Goal: Task Accomplishment & Management: Manage account settings

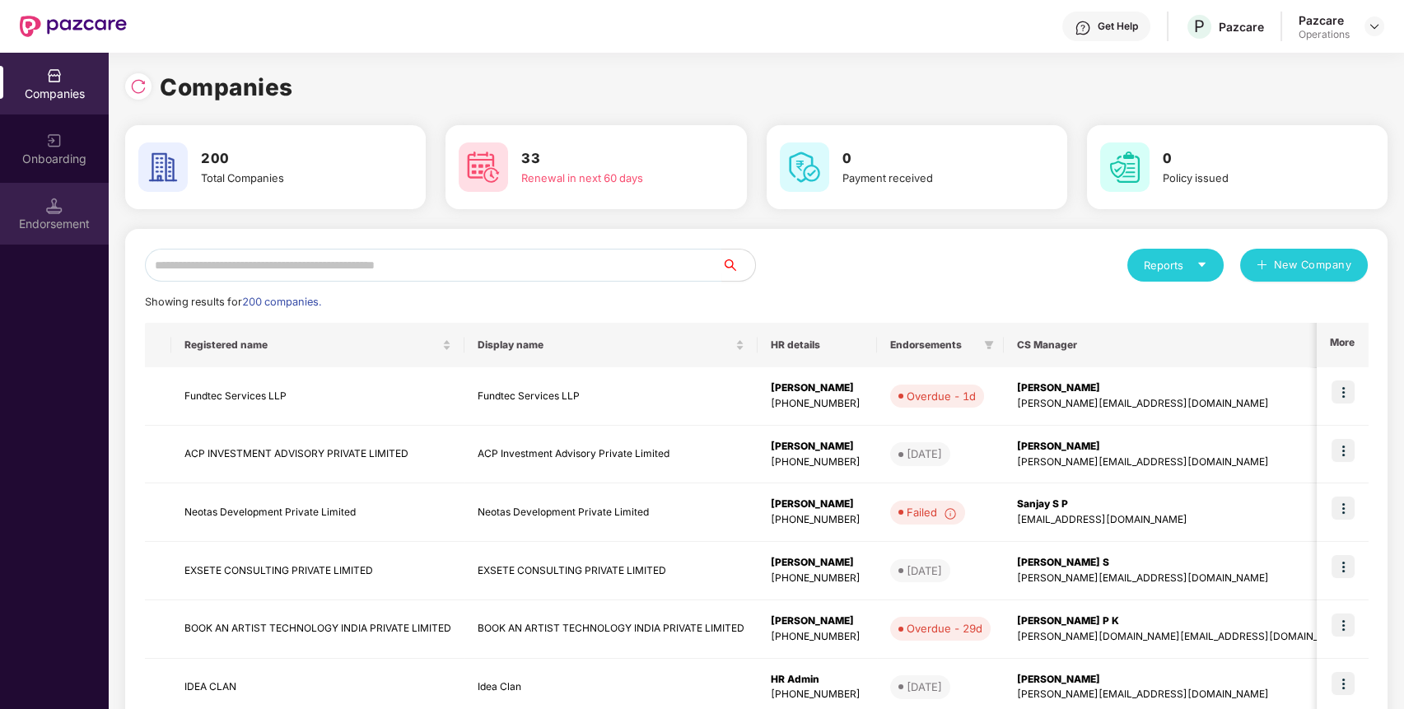
click at [57, 213] on div "Endorsement" at bounding box center [54, 214] width 109 height 62
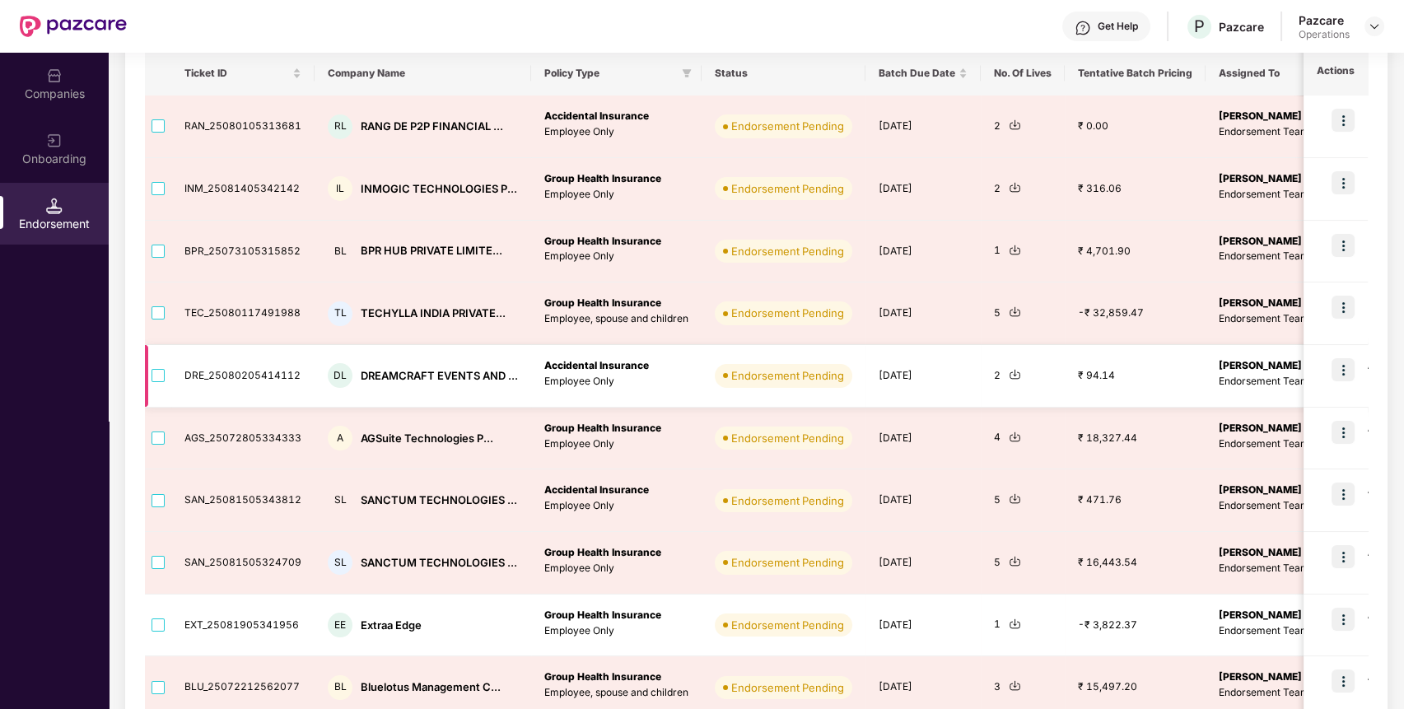
scroll to position [335, 0]
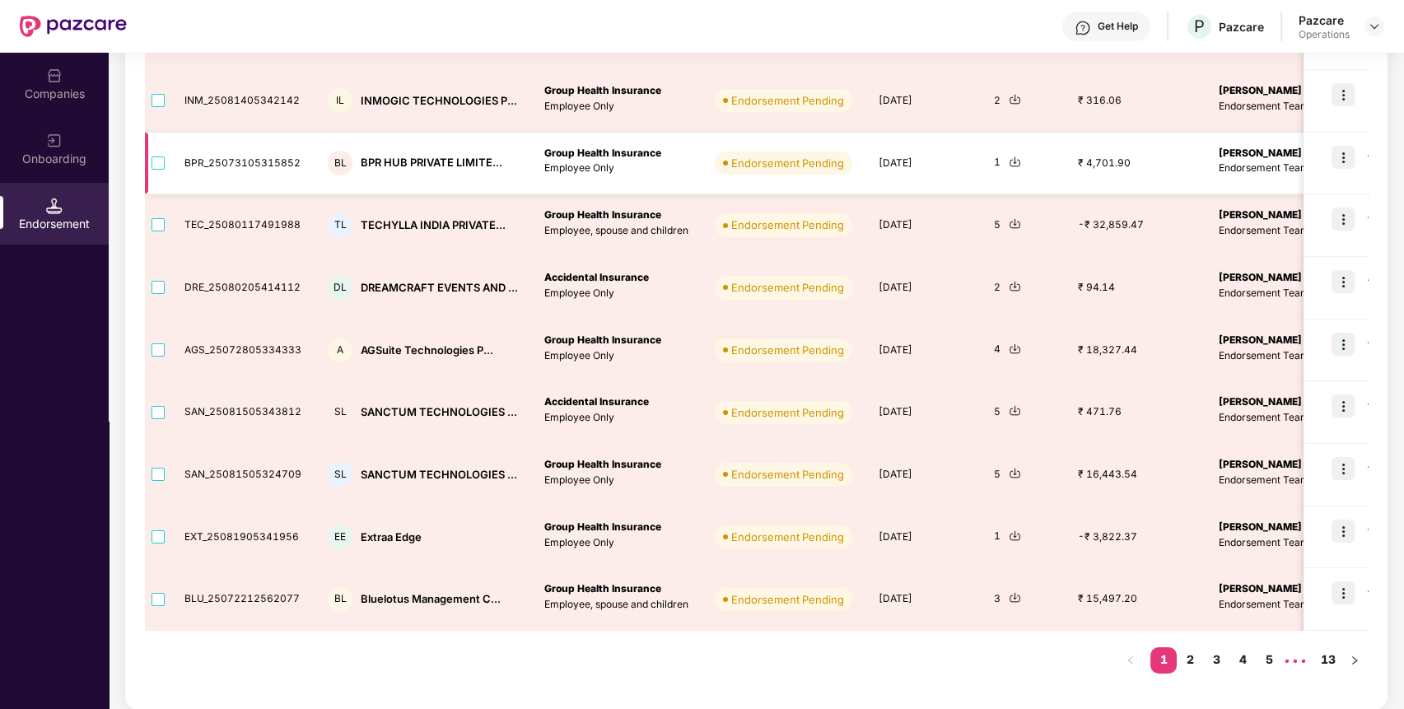
click at [994, 156] on div "1" at bounding box center [1023, 163] width 58 height 16
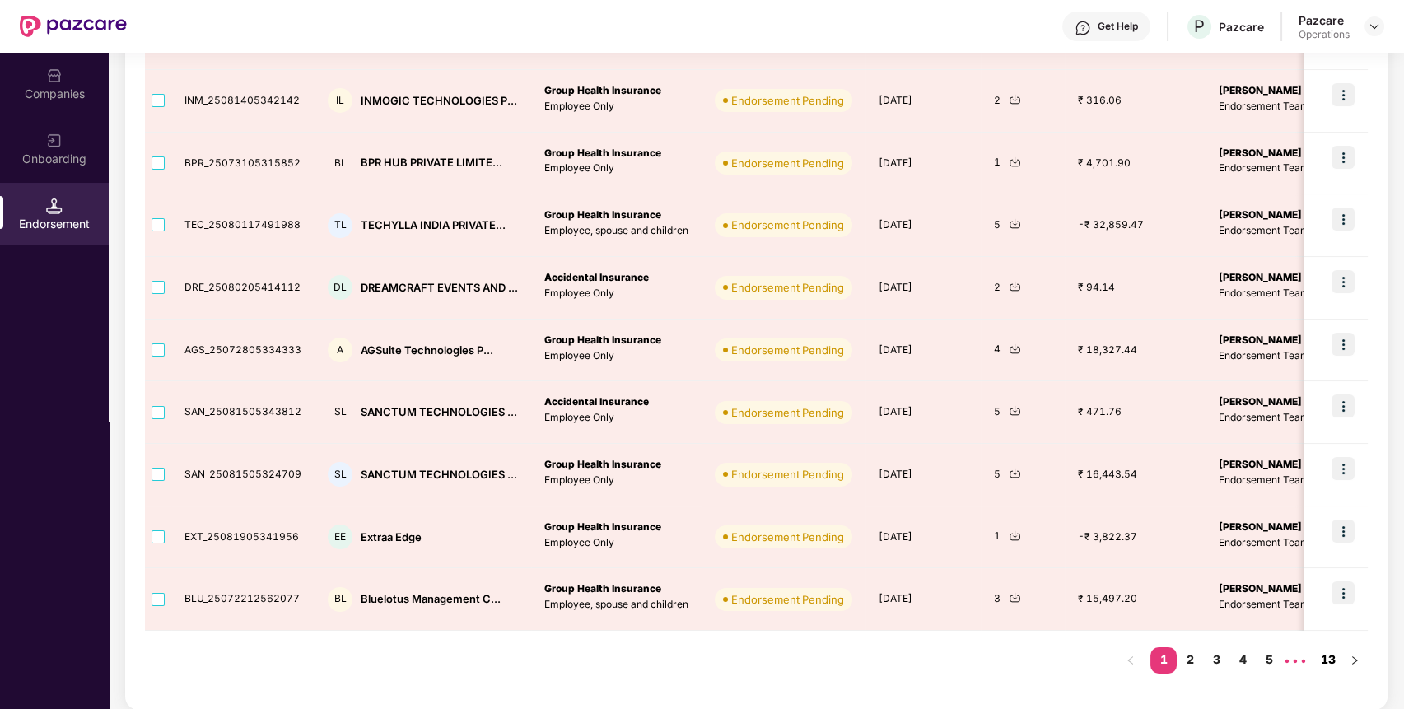
click at [1331, 665] on link "13" at bounding box center [1328, 659] width 26 height 25
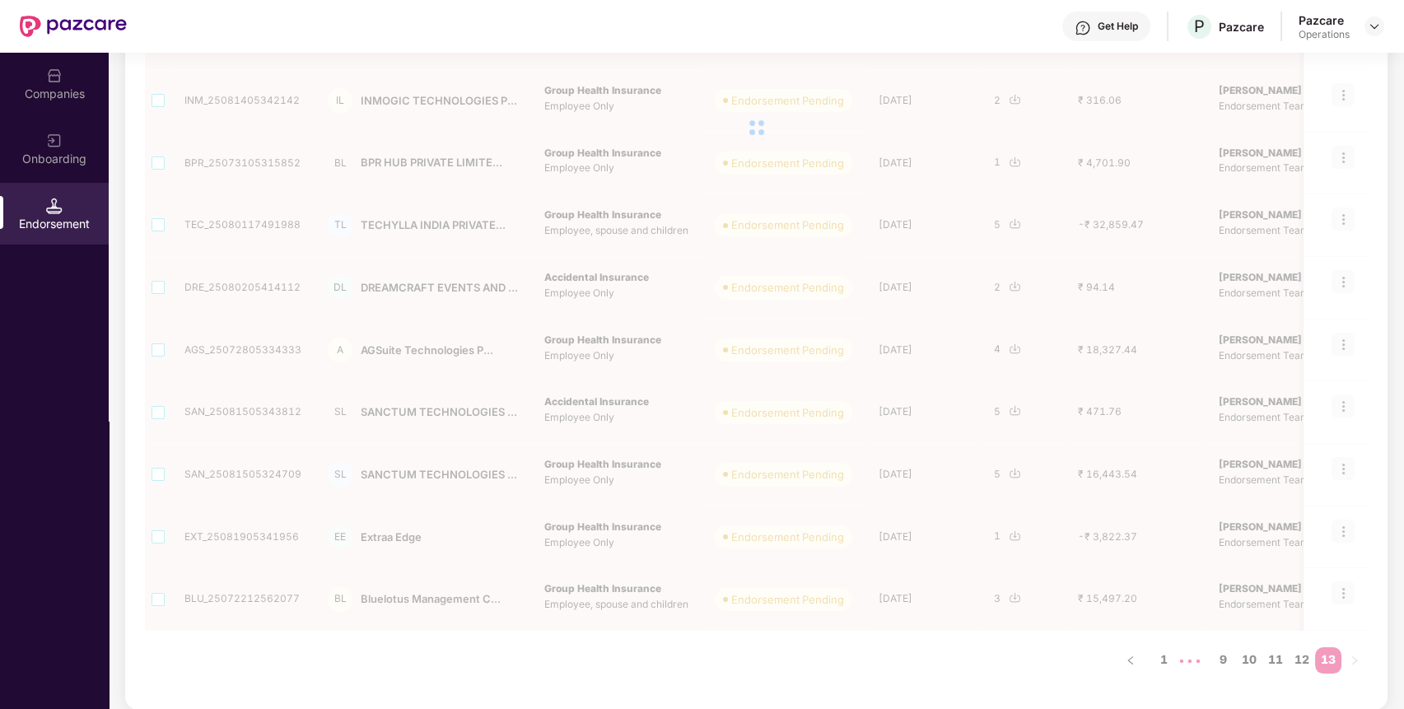
scroll to position [0, 0]
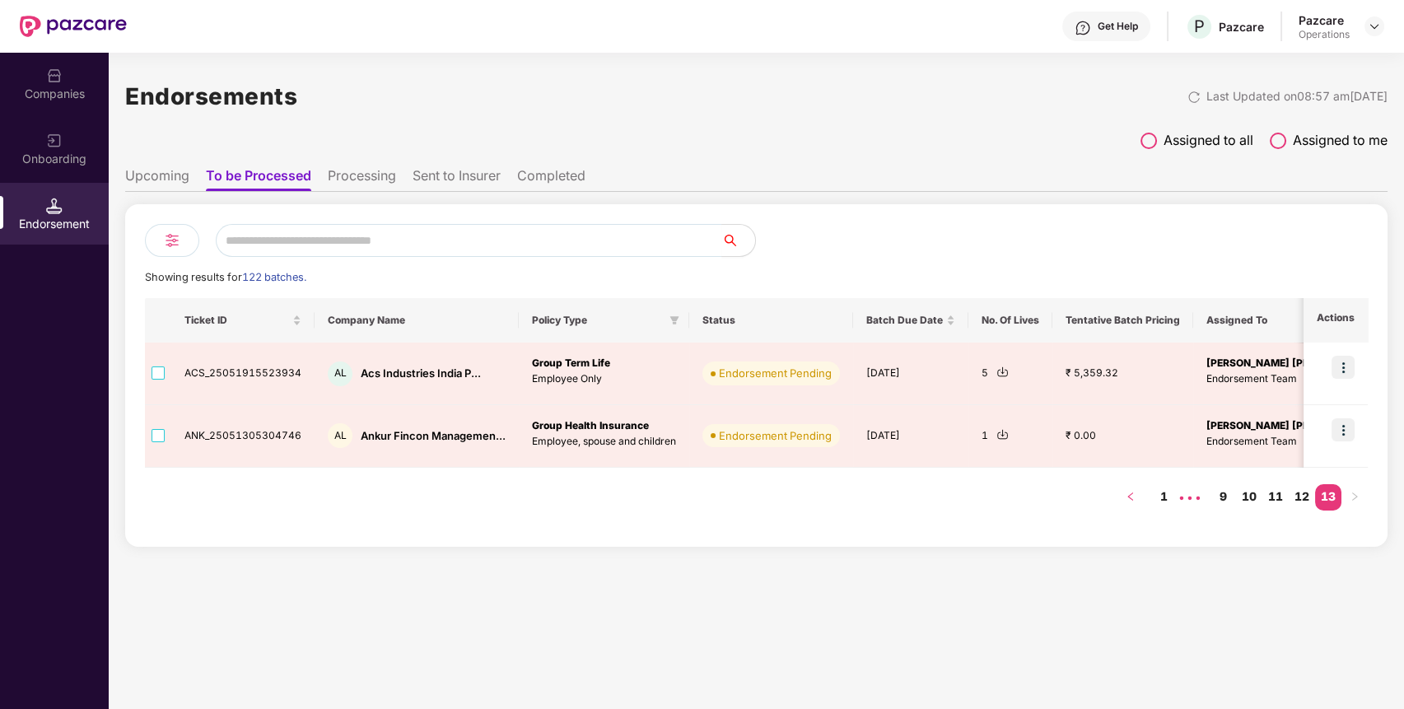
click at [1133, 497] on icon "left" at bounding box center [1131, 497] width 10 height 10
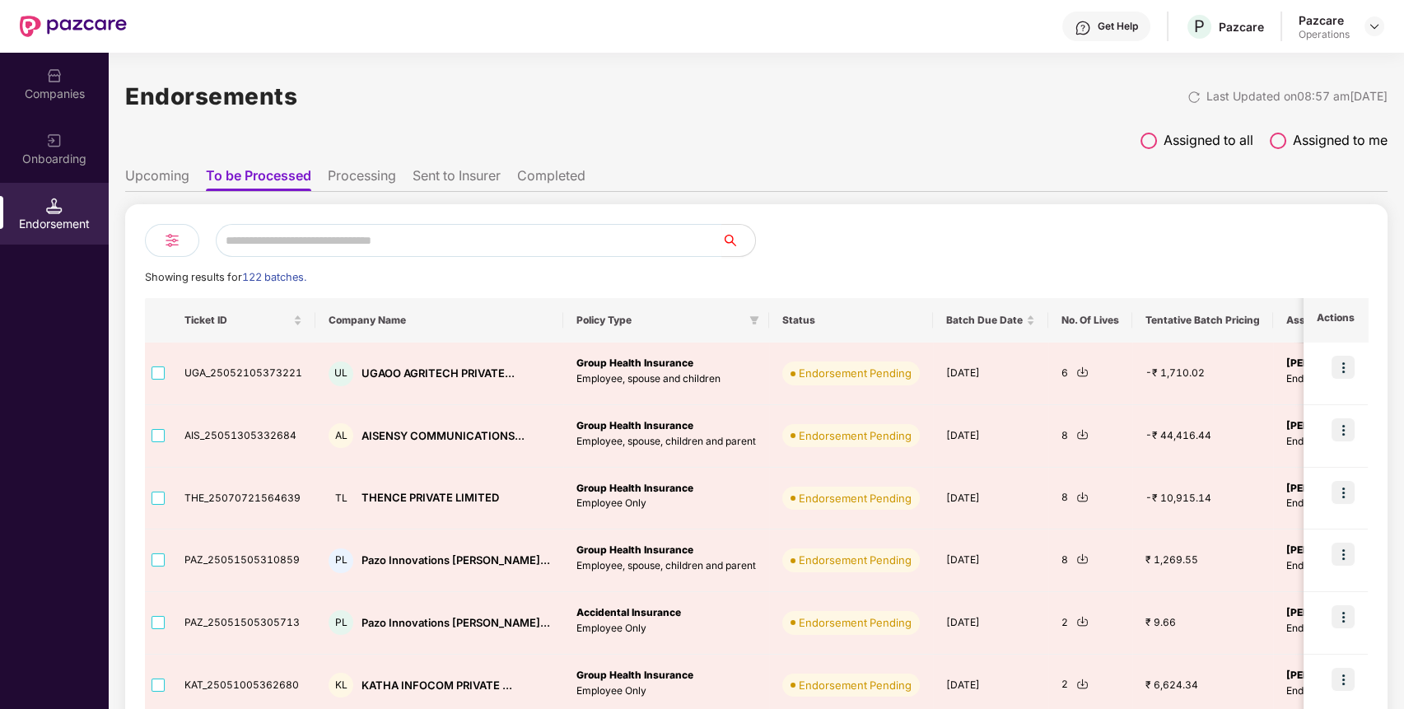
click at [334, 165] on ul "Upcoming To be Processed Processing Sent to Insurer Completed" at bounding box center [756, 175] width 1263 height 33
click at [376, 186] on li "Processing" at bounding box center [362, 179] width 68 height 24
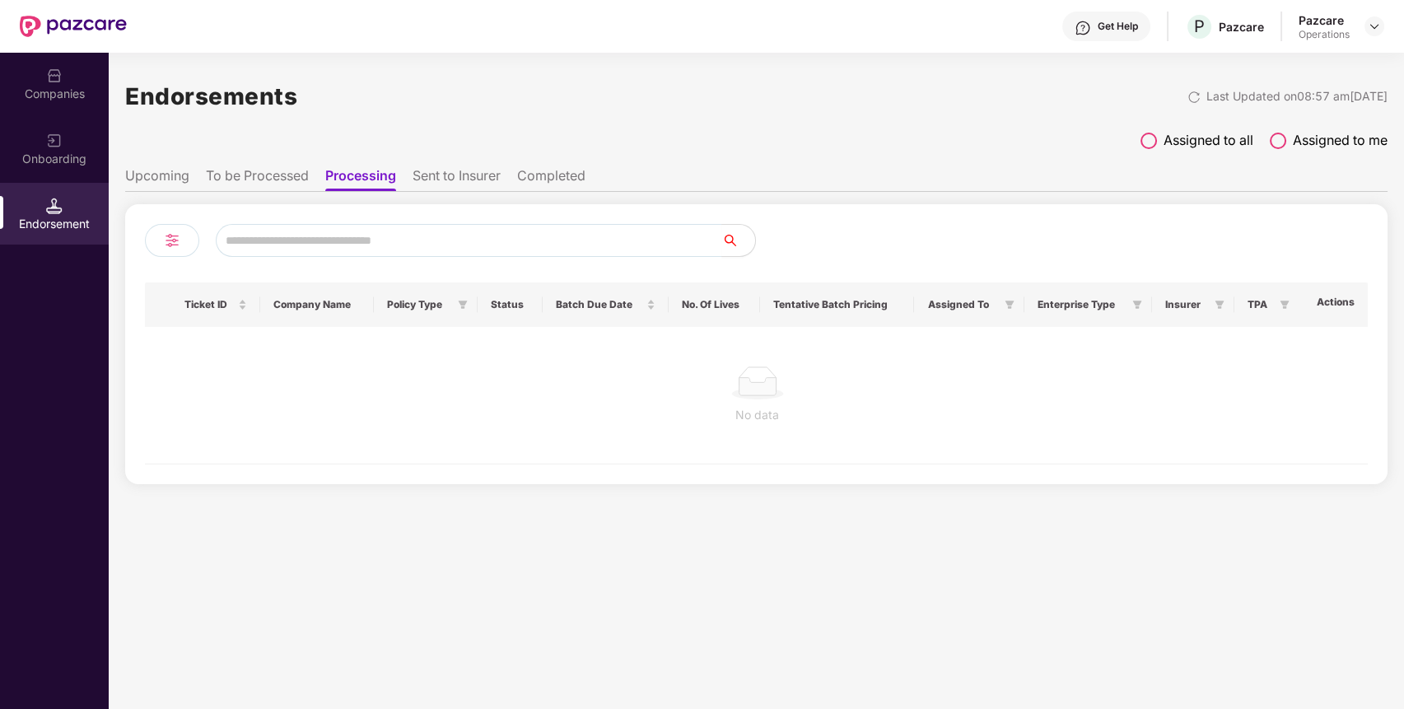
click at [435, 173] on li "Sent to Insurer" at bounding box center [457, 179] width 88 height 24
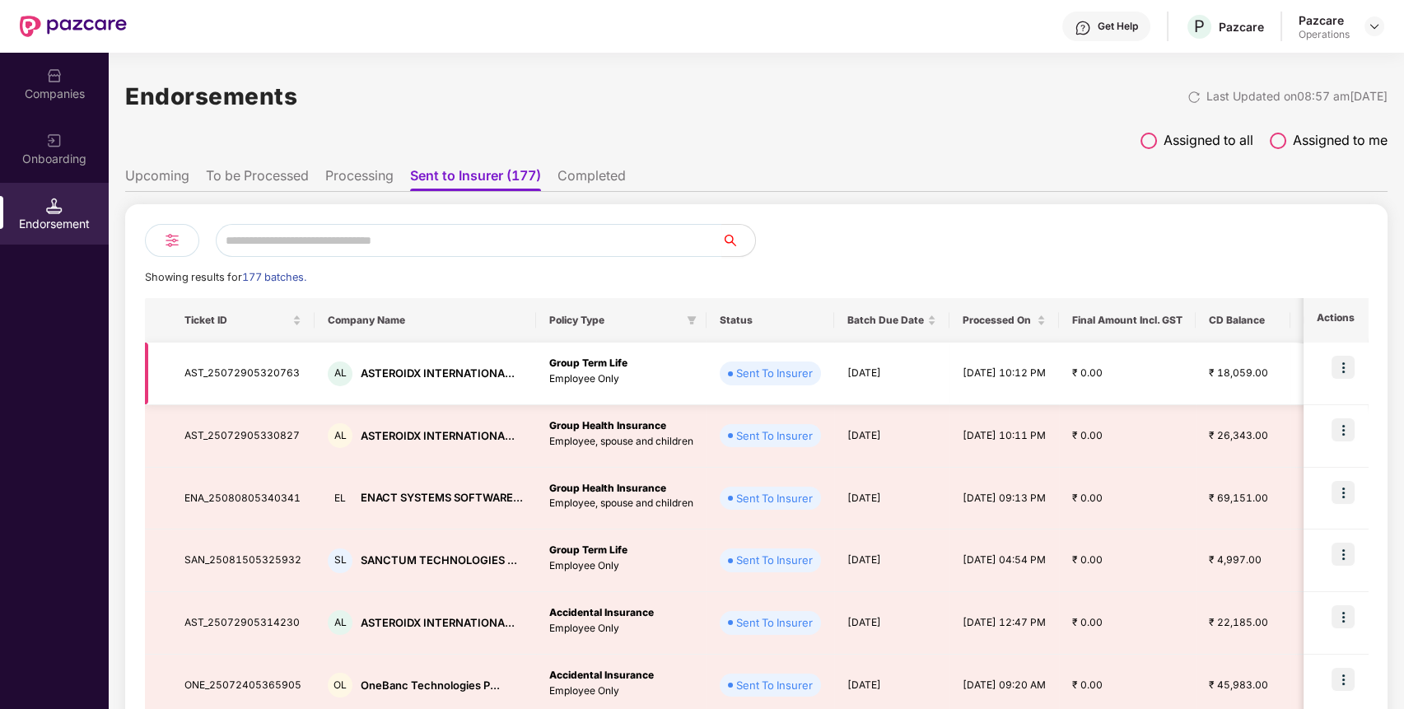
click at [1347, 373] on img at bounding box center [1343, 367] width 23 height 23
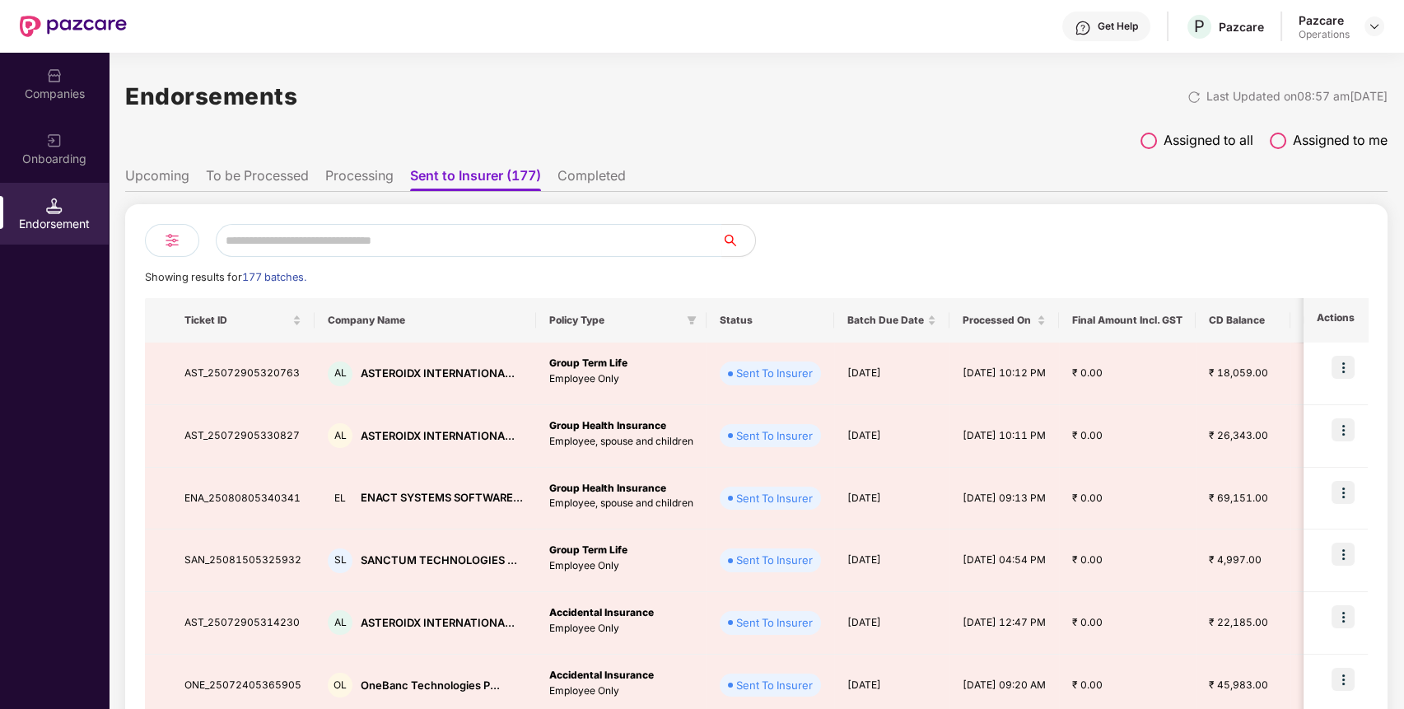
click at [1015, 258] on div "Showing results for 177 batches. Ticket ID Company Name Policy Type Status Batc…" at bounding box center [756, 624] width 1223 height 801
click at [612, 176] on li "Completed" at bounding box center [592, 179] width 68 height 24
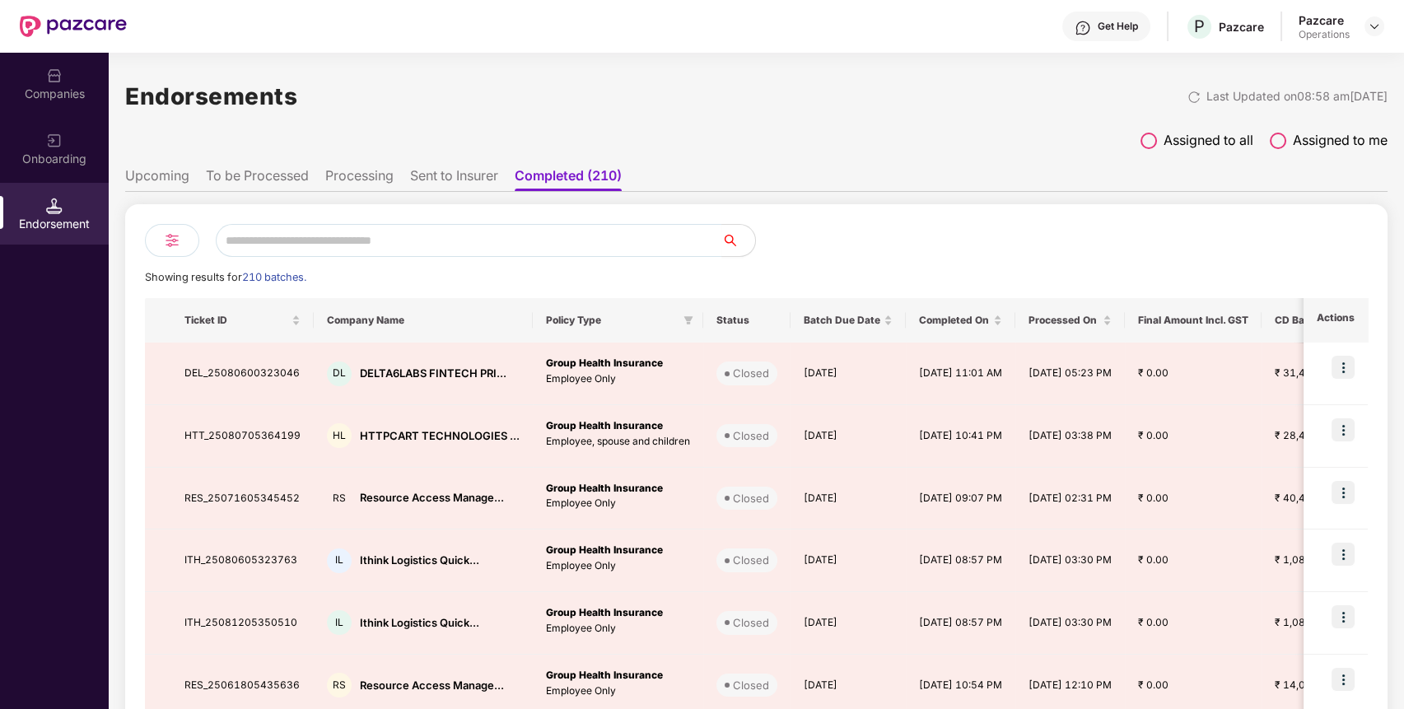
click at [497, 184] on li "Sent to Insurer" at bounding box center [454, 179] width 88 height 24
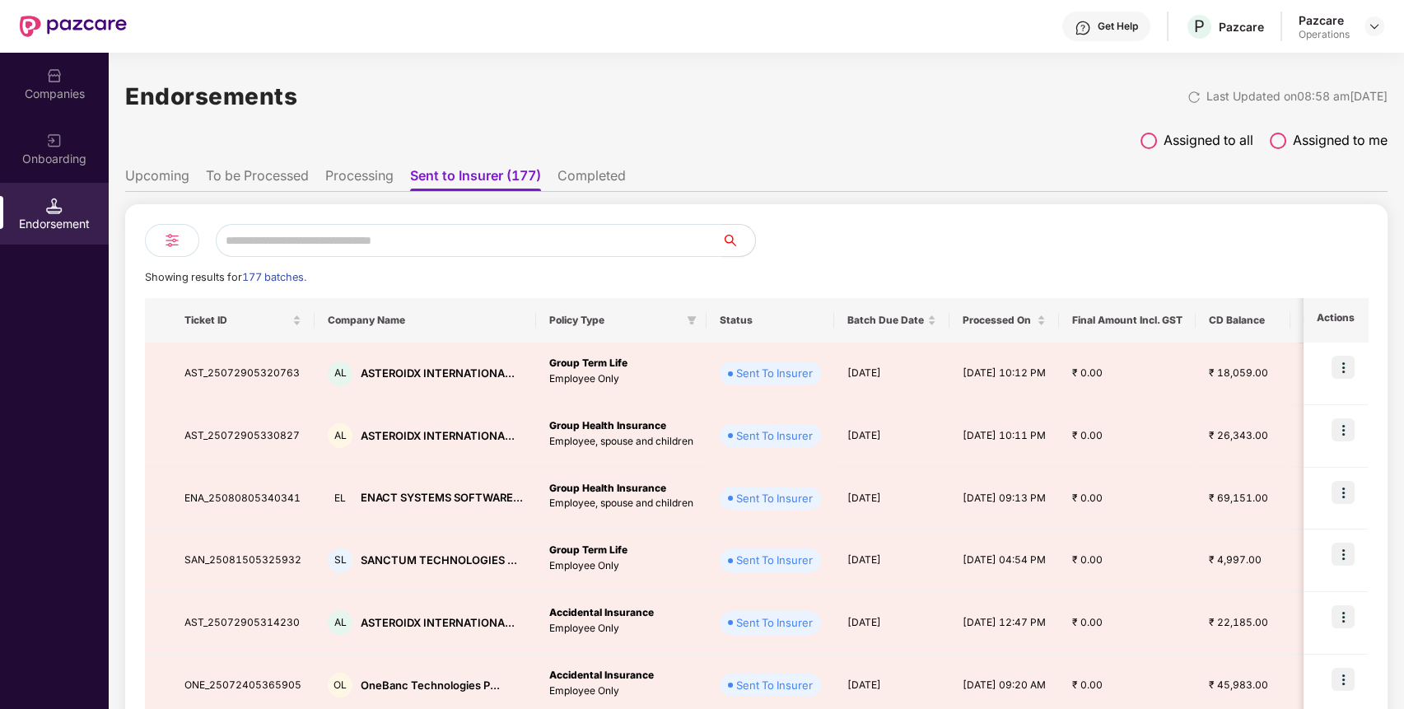
click at [178, 178] on li "Upcoming" at bounding box center [157, 179] width 64 height 24
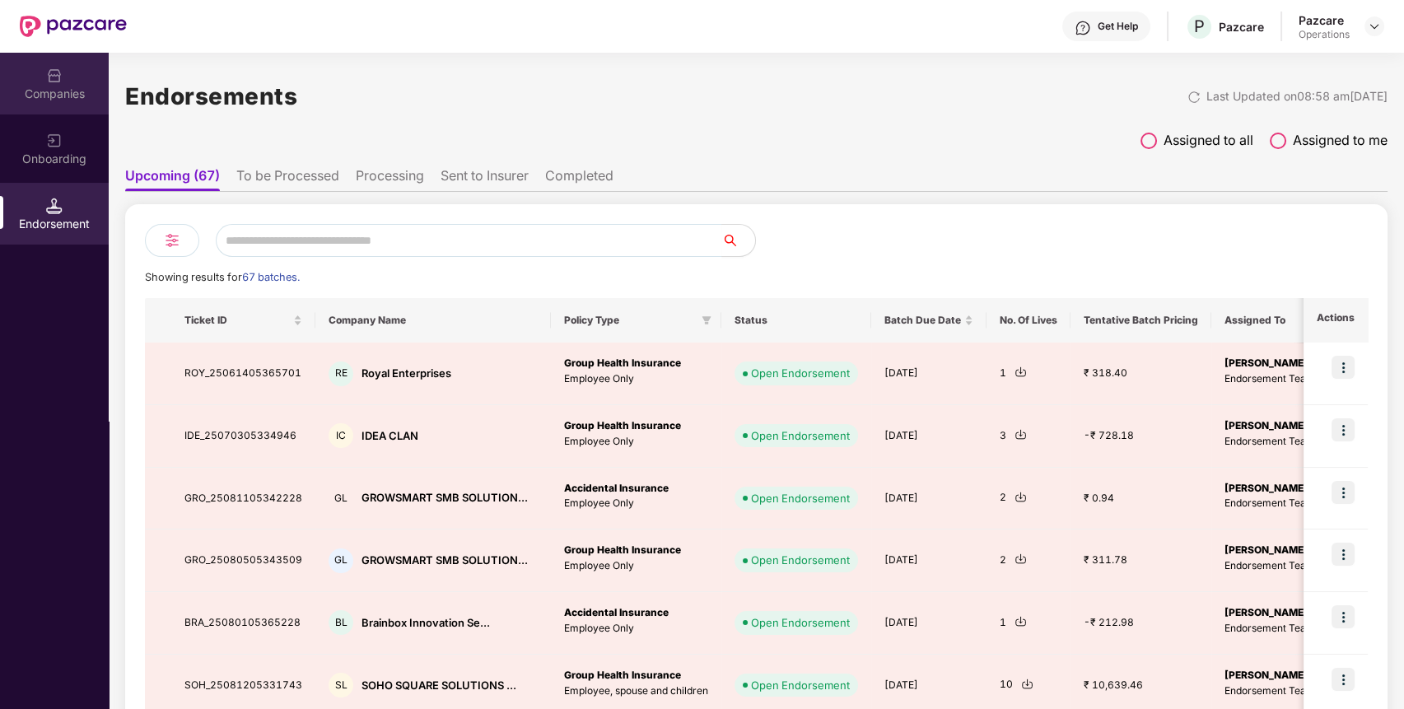
click at [12, 62] on div "Companies" at bounding box center [54, 84] width 109 height 62
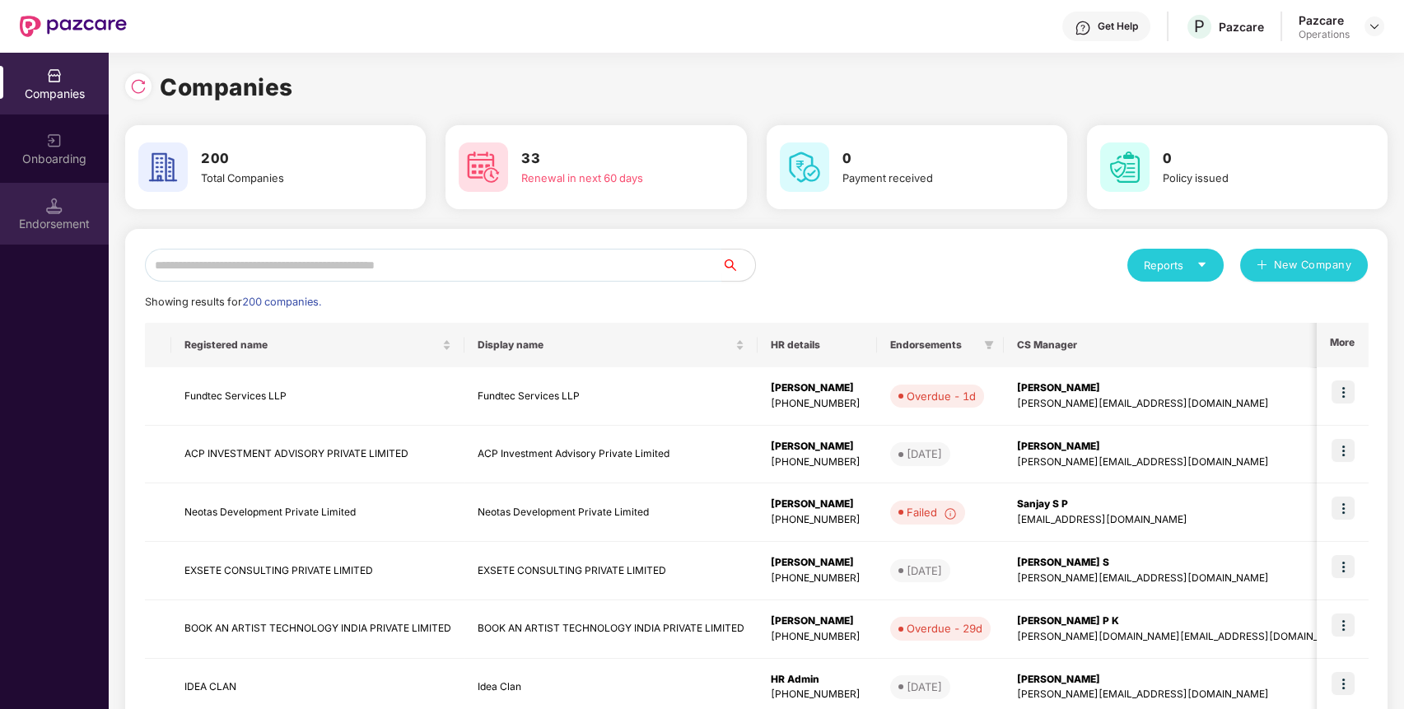
click at [63, 220] on div "Endorsement" at bounding box center [54, 224] width 109 height 16
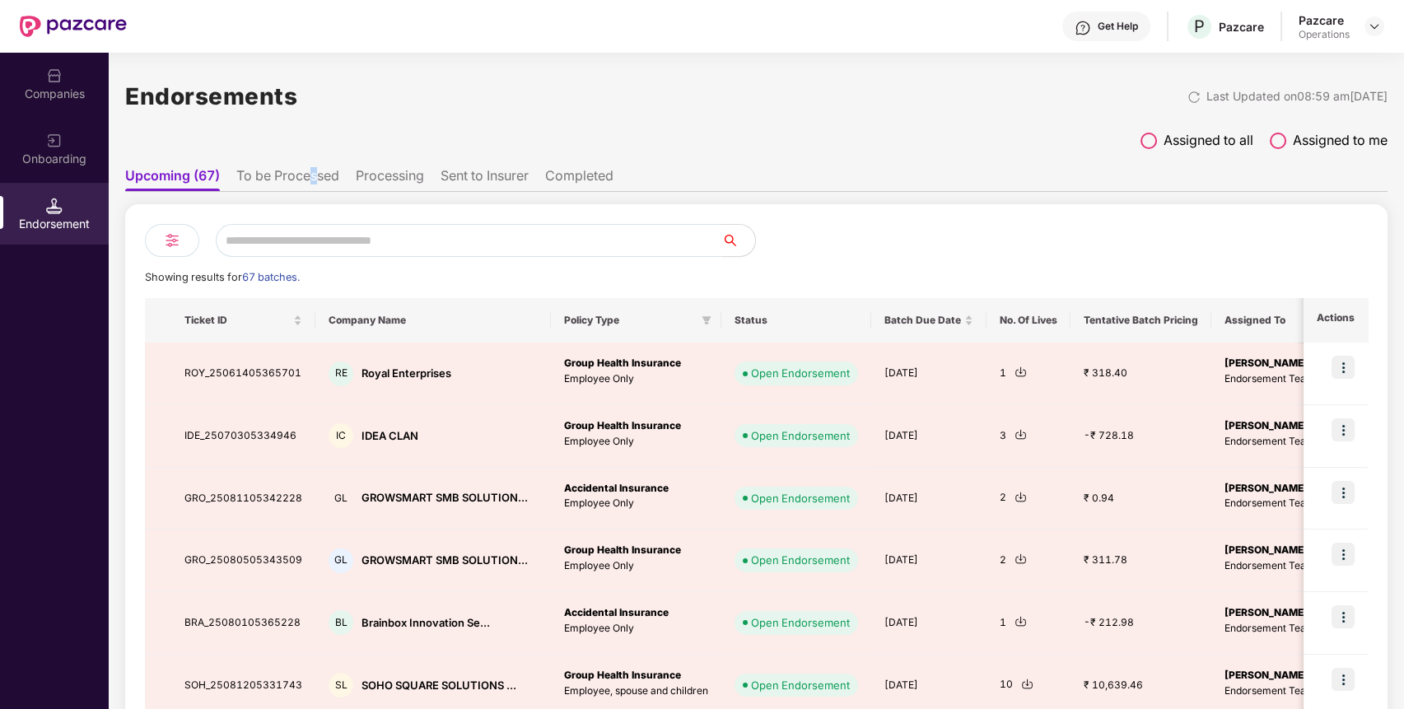
click at [314, 177] on li "To be Processed" at bounding box center [287, 179] width 103 height 24
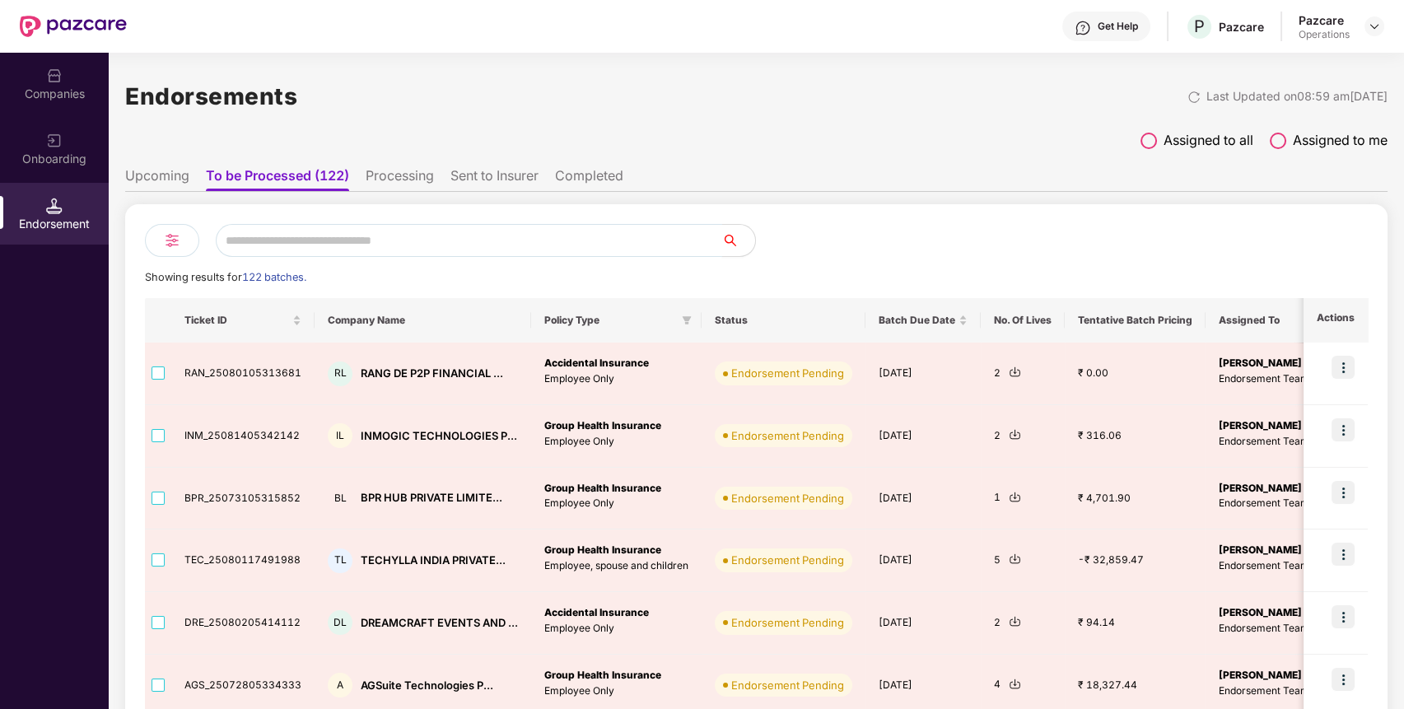
click at [369, 232] on input "text" at bounding box center [469, 240] width 507 height 33
paste input "*****"
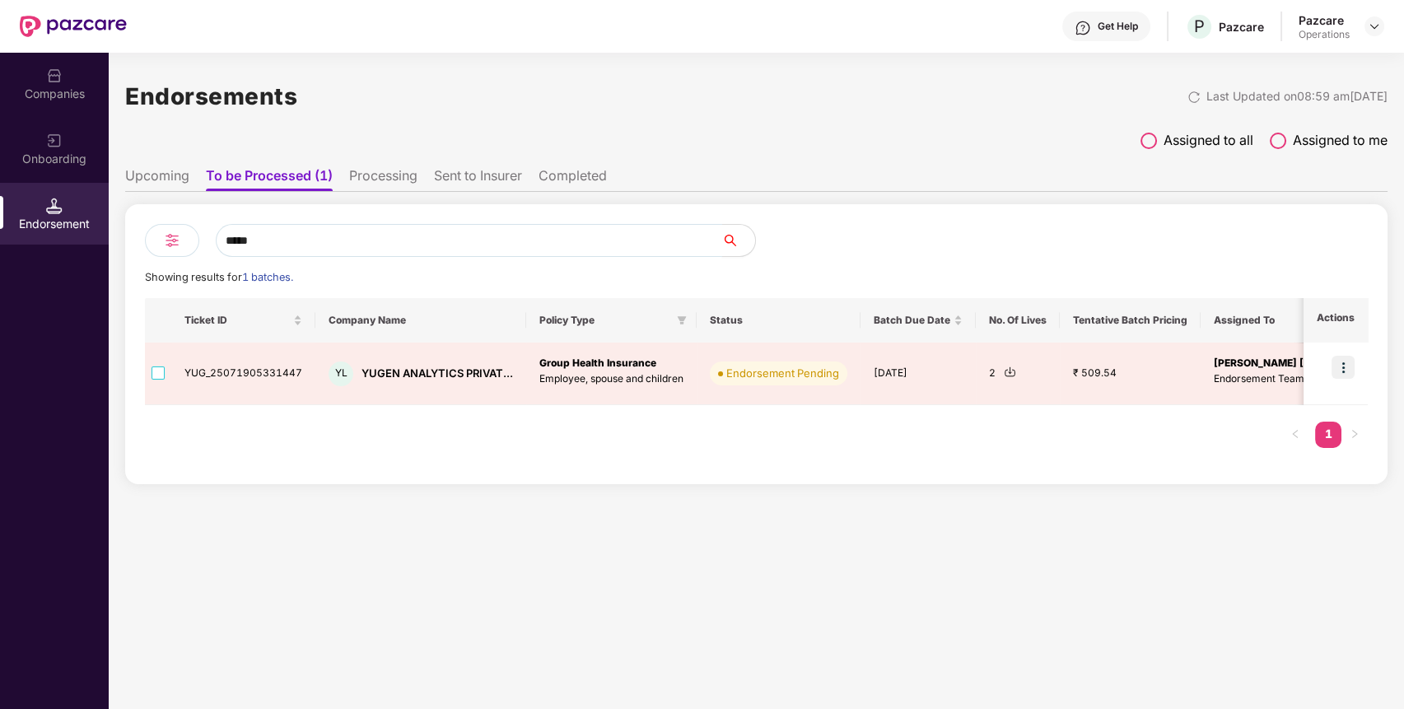
type input "*****"
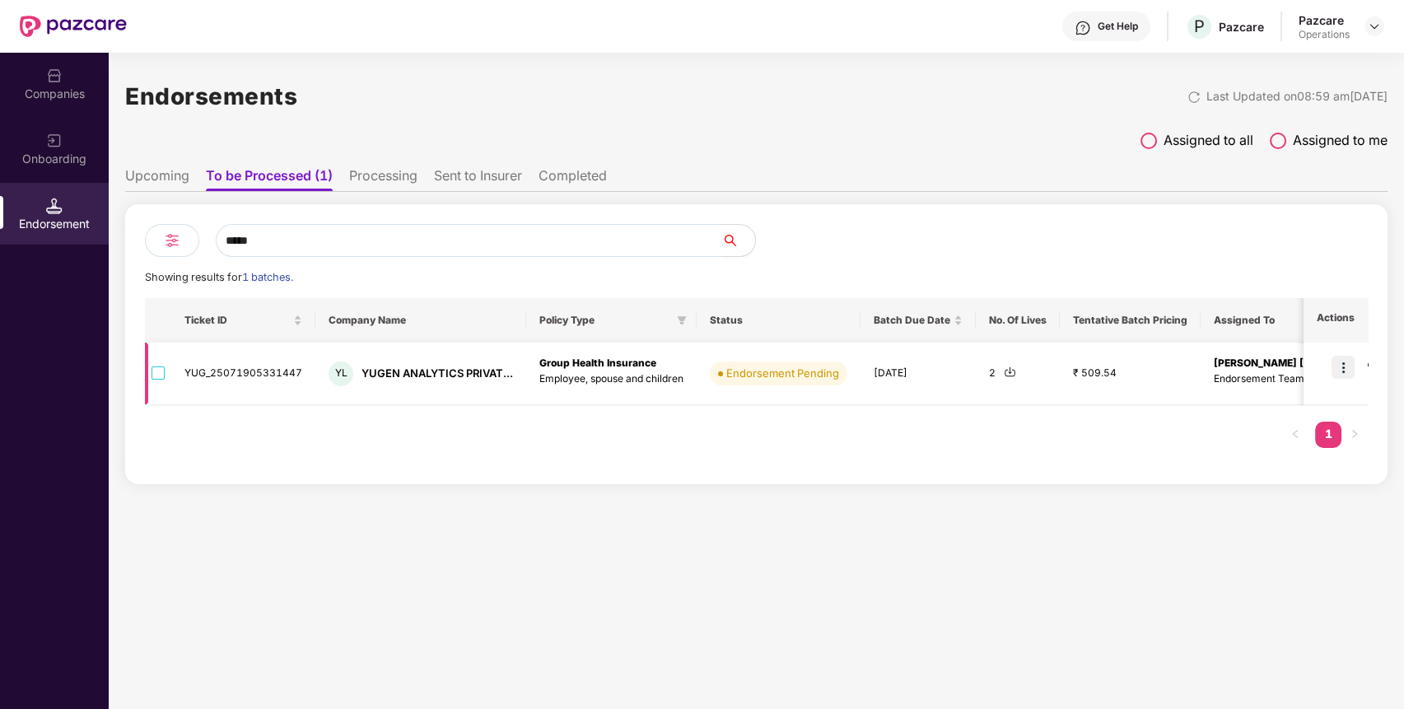
click at [1340, 376] on img at bounding box center [1343, 367] width 23 height 23
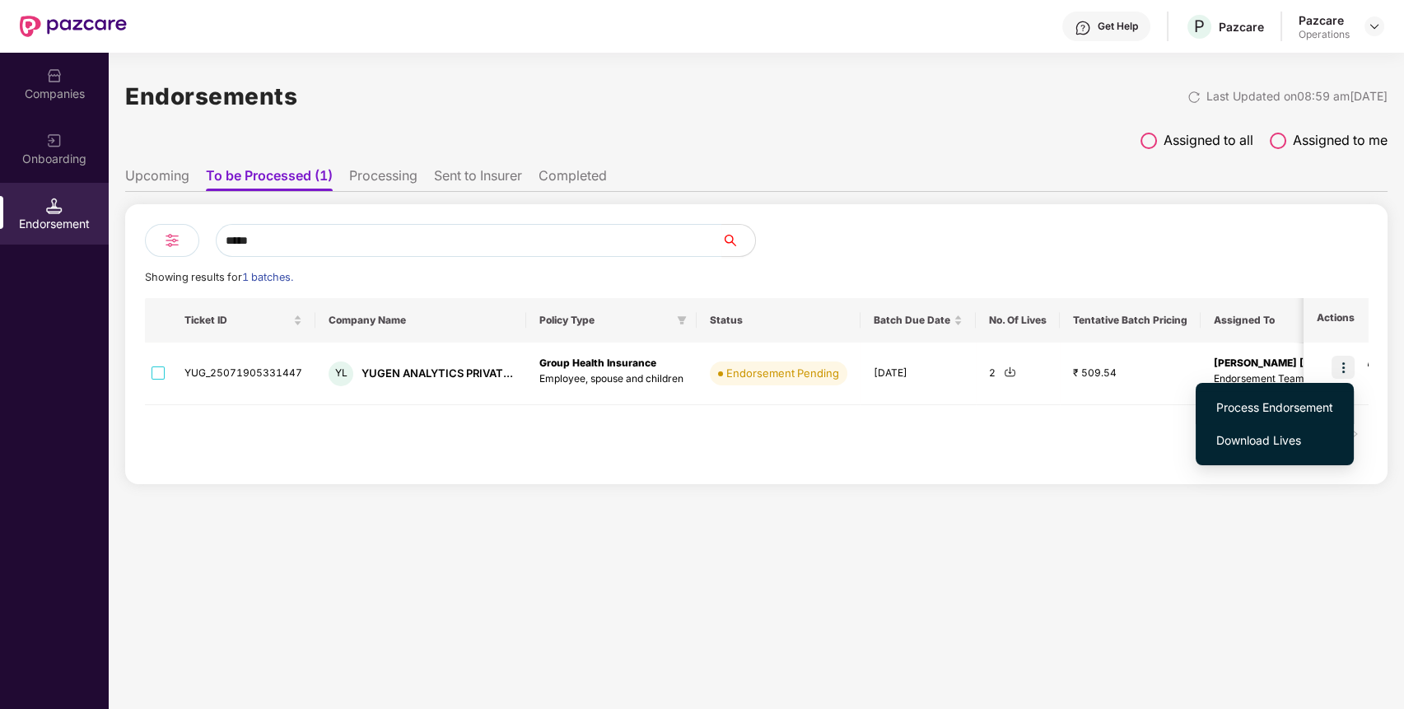
click at [1309, 400] on span "Process Endorsement" at bounding box center [1274, 408] width 117 height 18
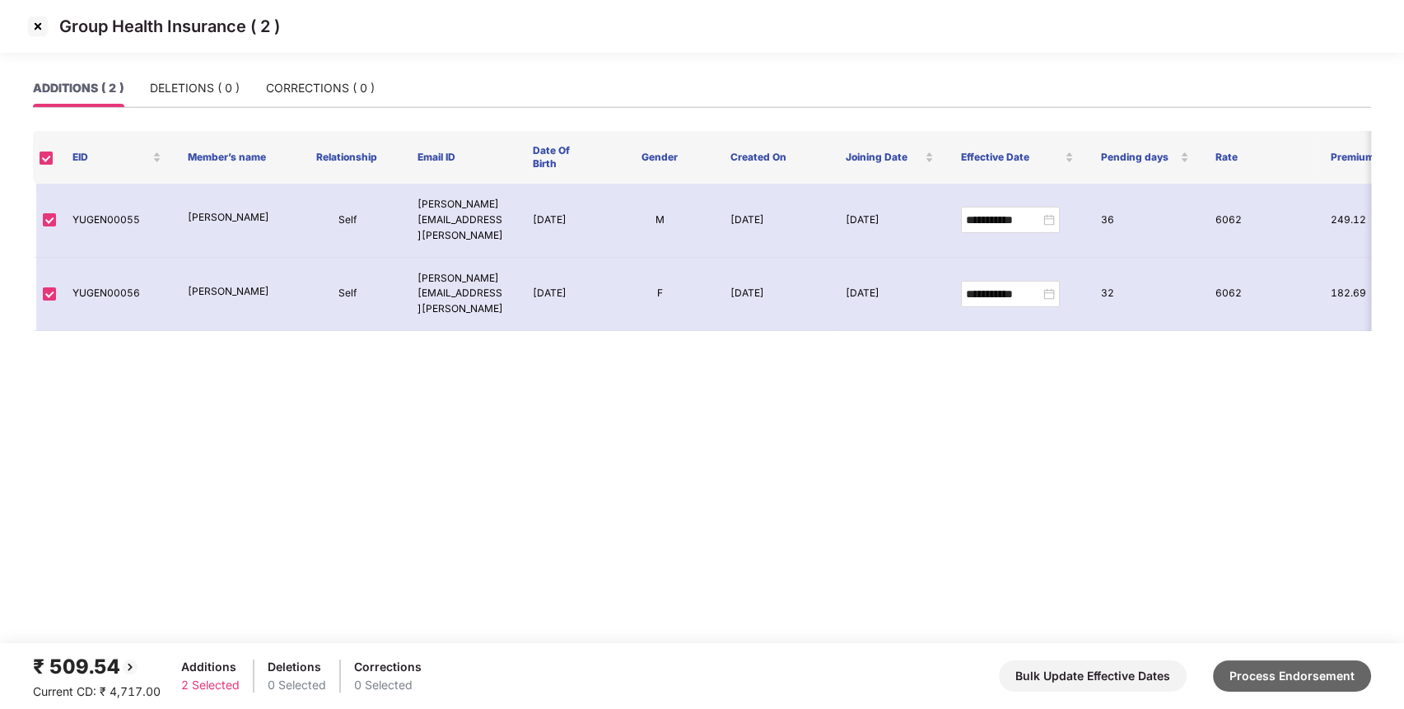
click at [1311, 667] on button "Process Endorsement" at bounding box center [1292, 676] width 158 height 31
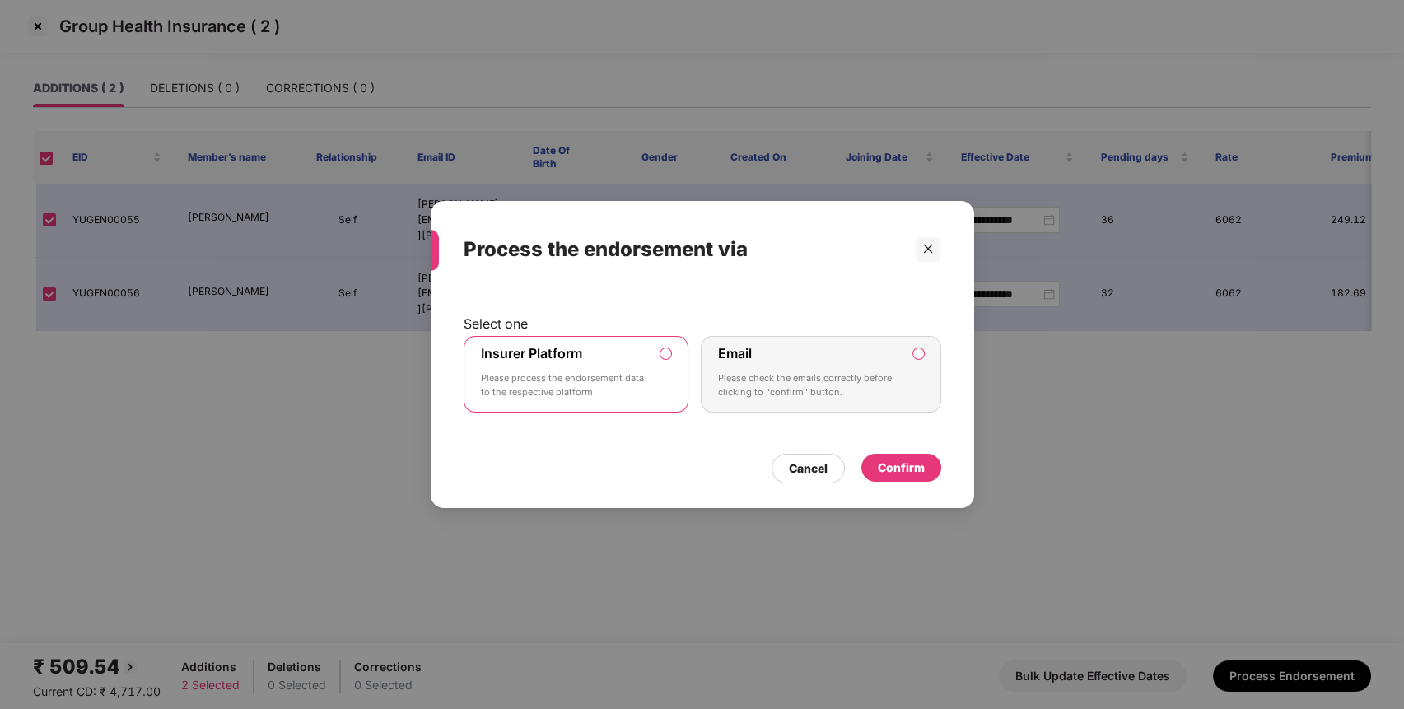
click at [890, 452] on div "Cancel Confirm" at bounding box center [703, 465] width 478 height 38
click at [913, 464] on div "Confirm" at bounding box center [901, 468] width 47 height 18
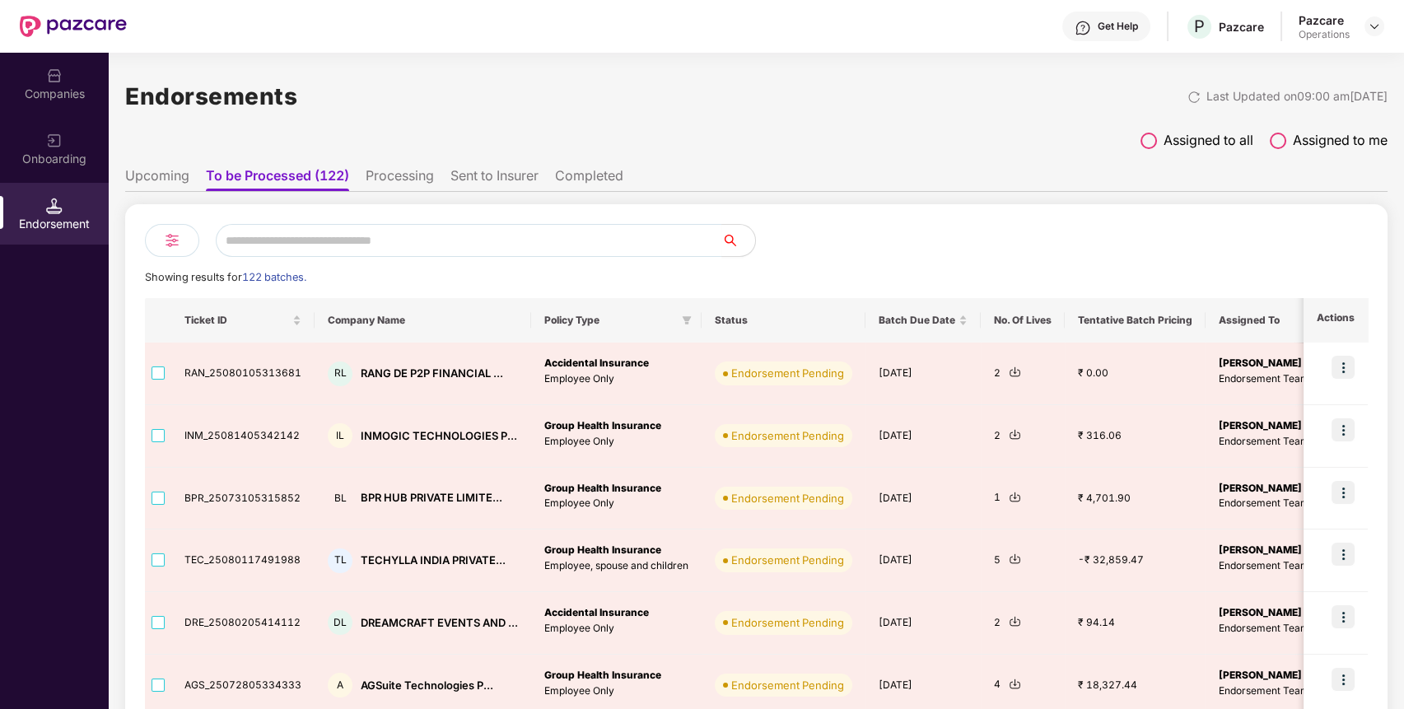
click at [439, 174] on ul "Upcoming To be Processed (122) Processing Sent to Insurer Completed" at bounding box center [756, 175] width 1263 height 33
click at [416, 176] on li "Processing" at bounding box center [400, 179] width 68 height 24
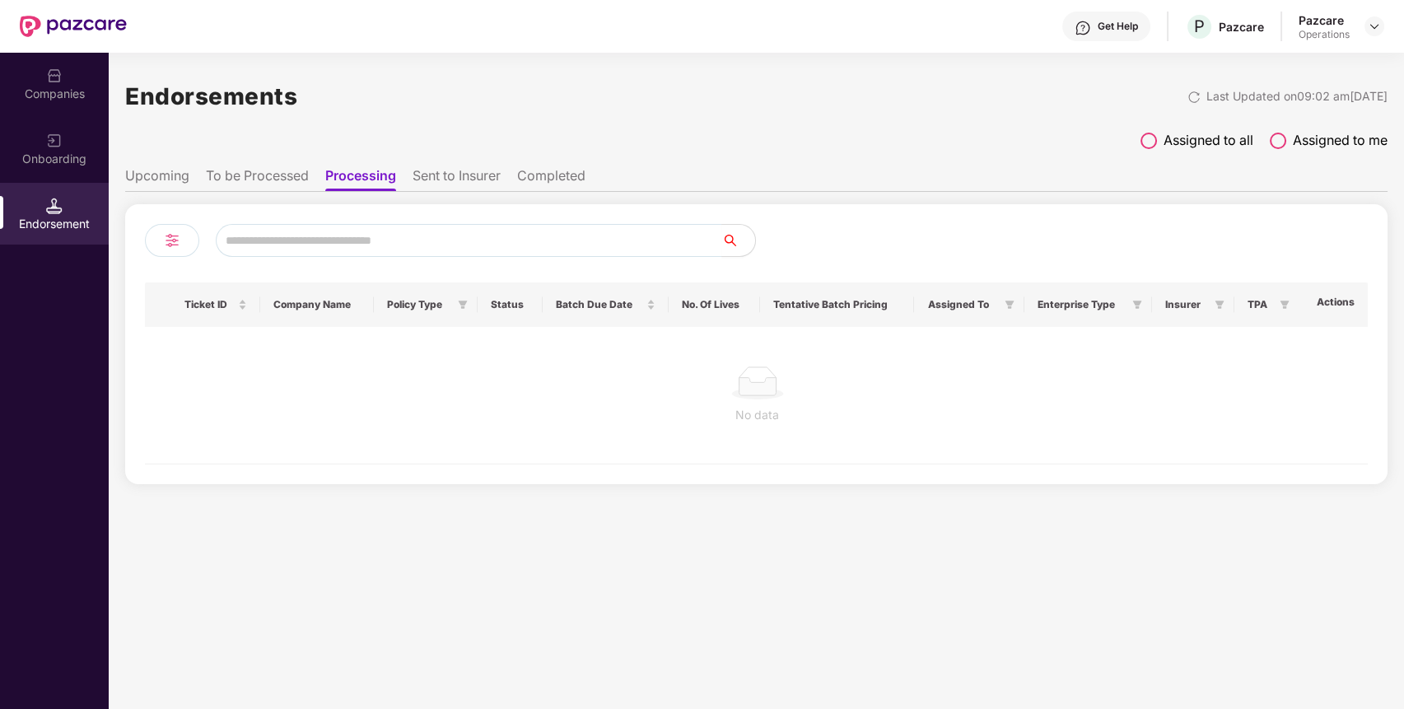
click at [292, 185] on li "To be Processed" at bounding box center [257, 179] width 103 height 24
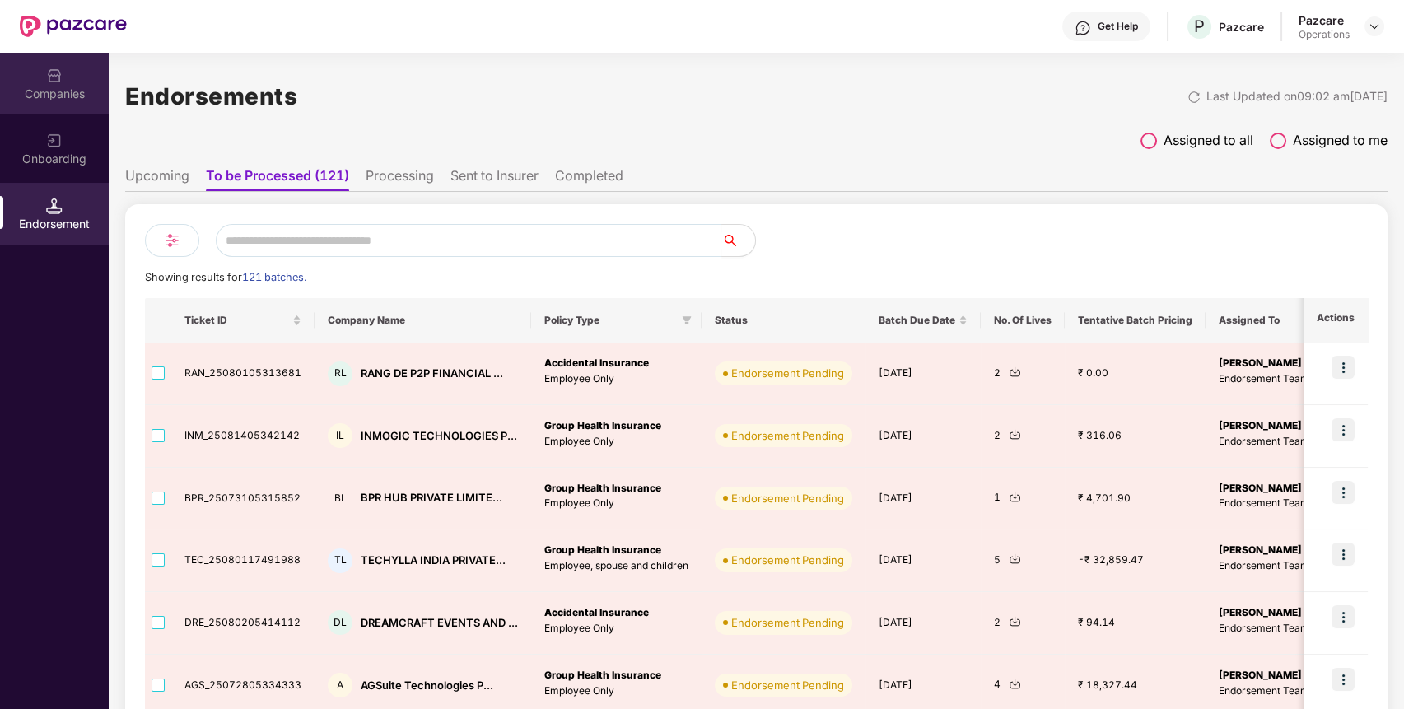
click at [42, 86] on div "Companies" at bounding box center [54, 94] width 109 height 16
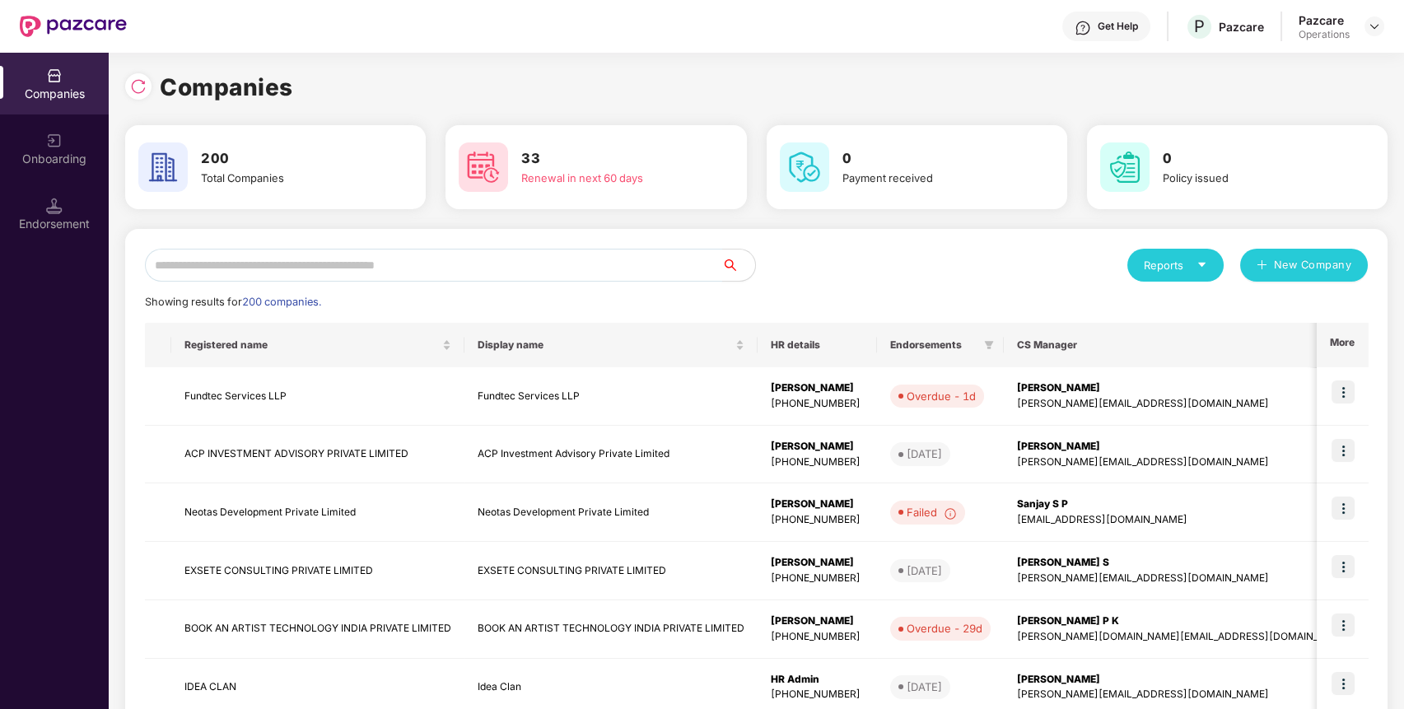
click at [451, 259] on input "text" at bounding box center [433, 265] width 577 height 33
paste input "*****"
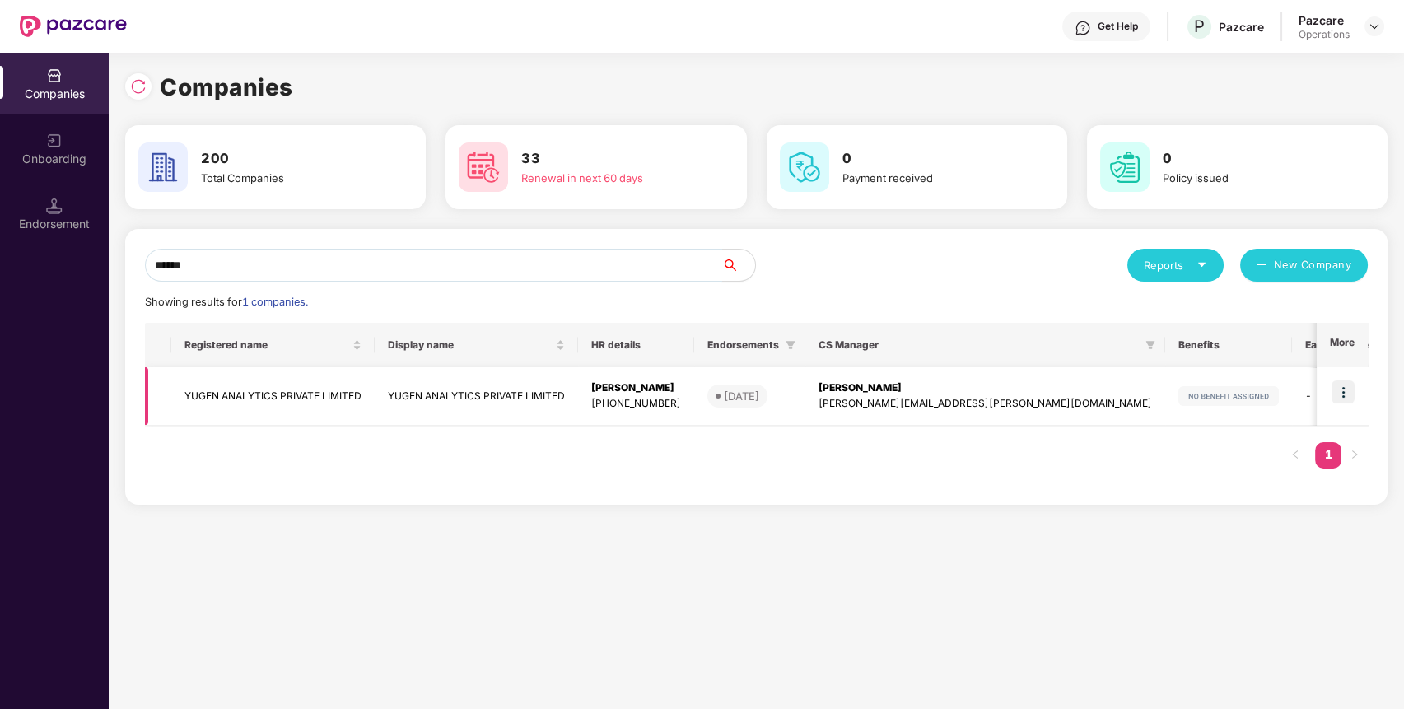
type input "*****"
click at [1349, 392] on img at bounding box center [1343, 392] width 23 height 23
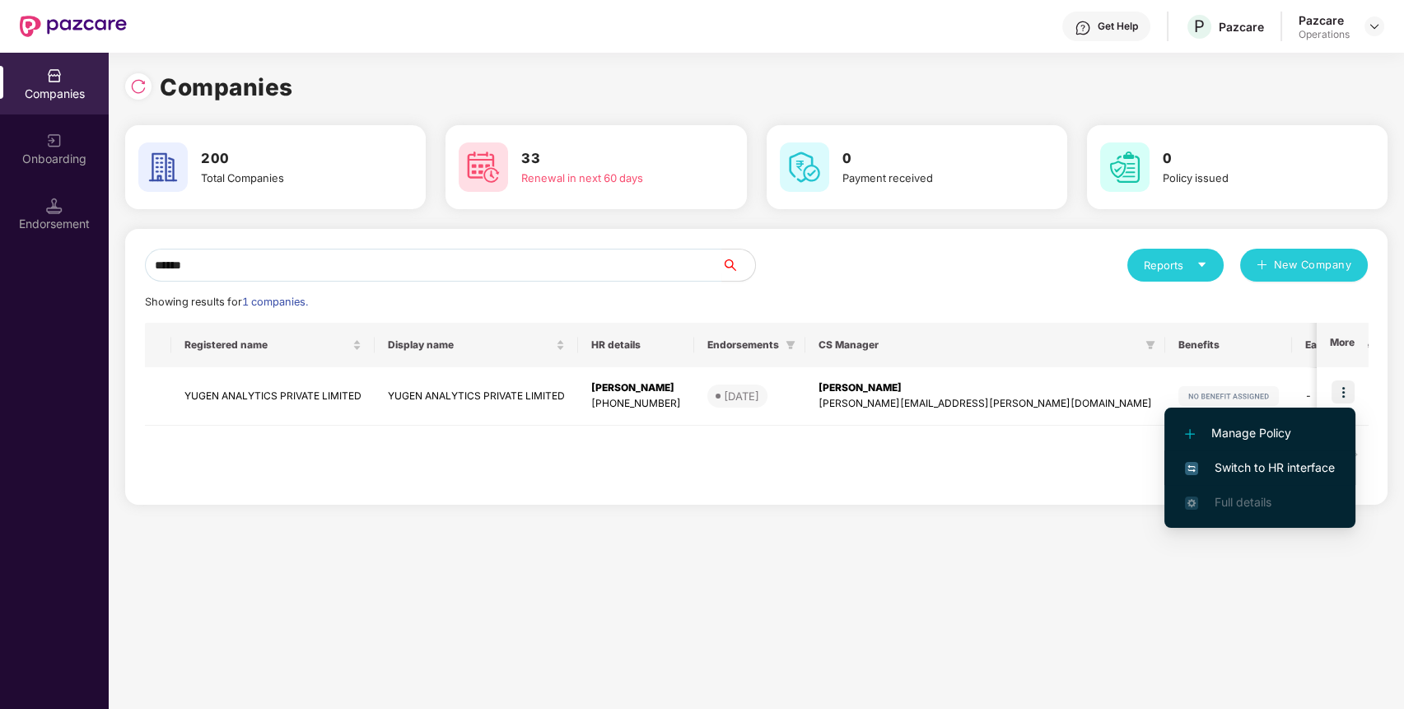
click at [1282, 464] on span "Switch to HR interface" at bounding box center [1260, 468] width 150 height 18
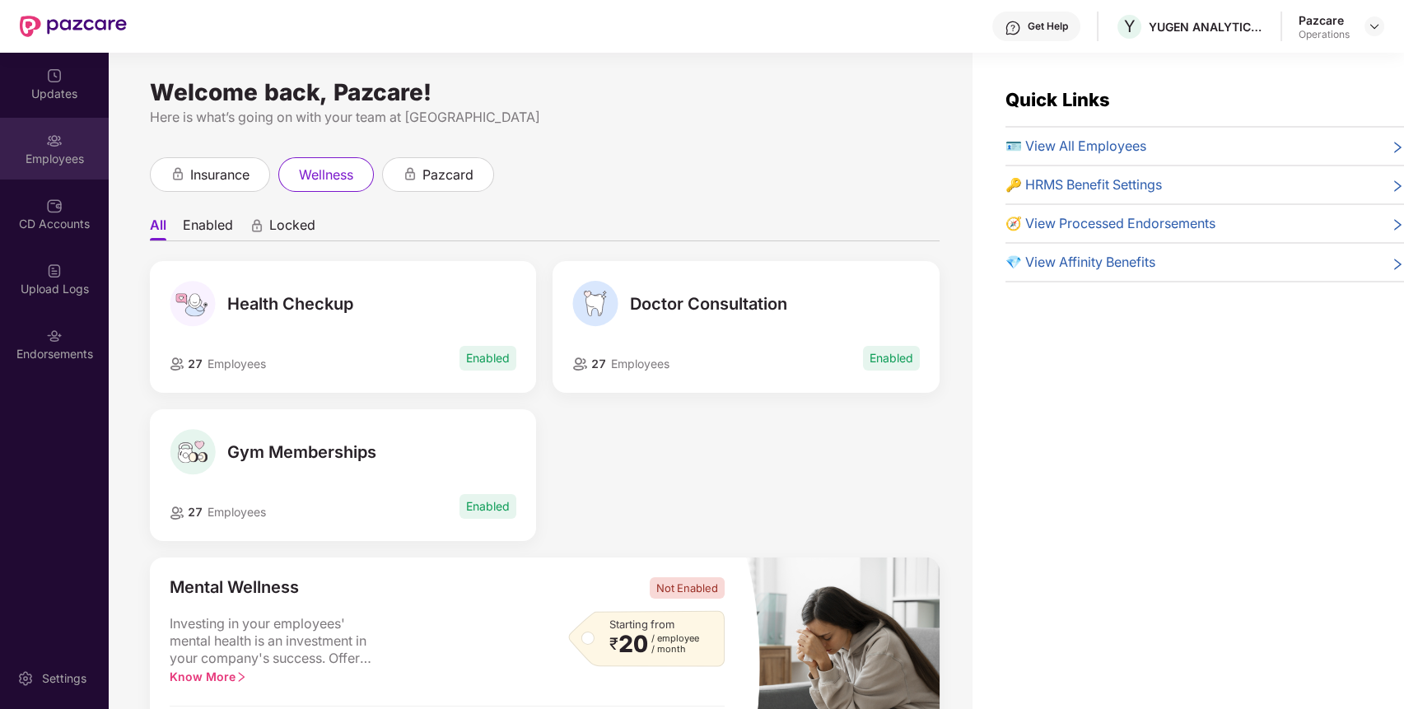
click at [49, 170] on div "Employees" at bounding box center [54, 149] width 109 height 62
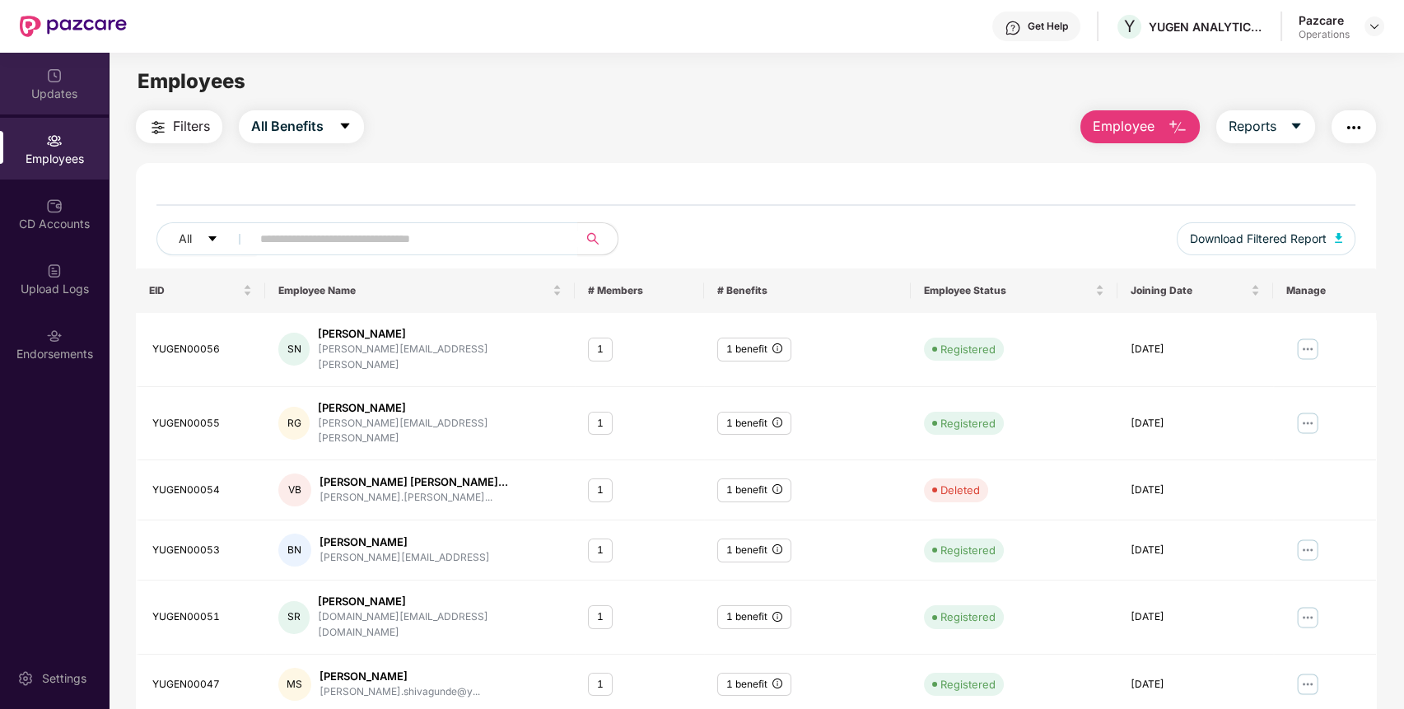
click at [61, 105] on div "Updates" at bounding box center [54, 84] width 109 height 62
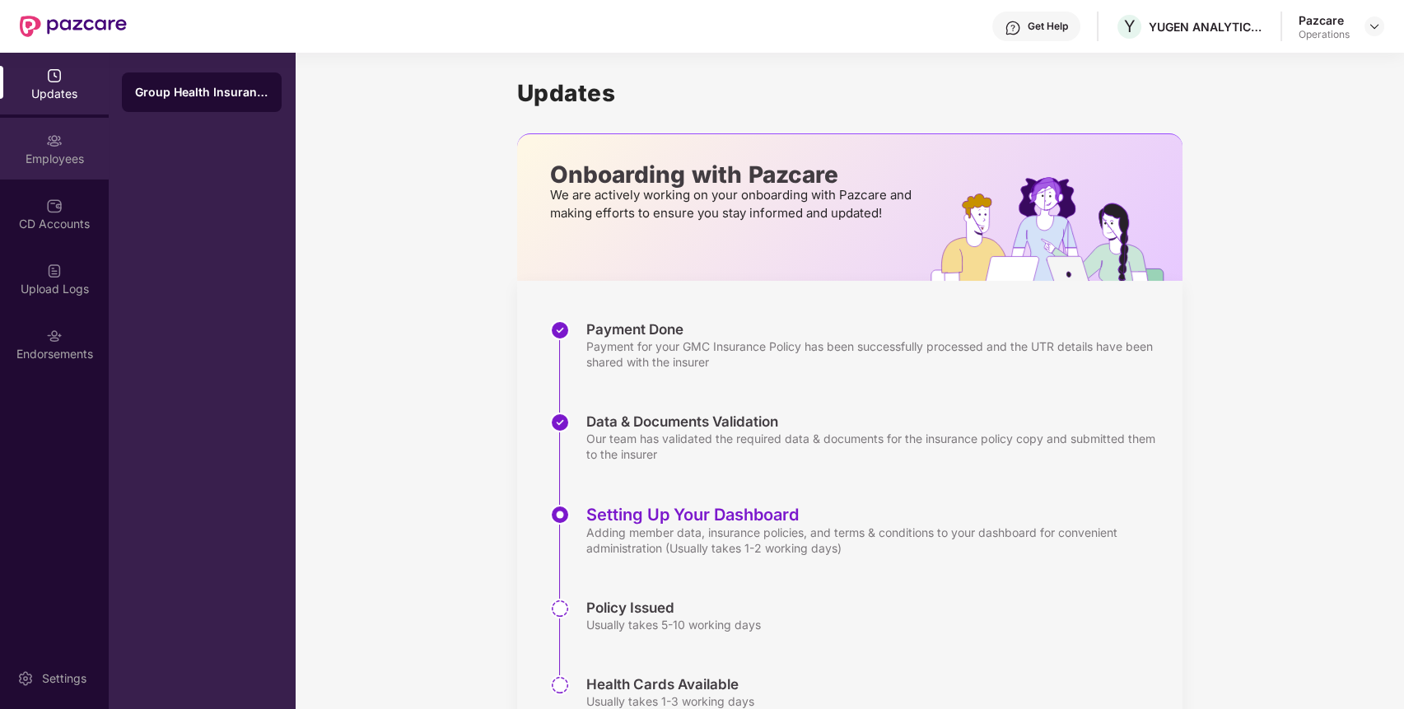
click at [65, 159] on div "Employees" at bounding box center [54, 159] width 109 height 16
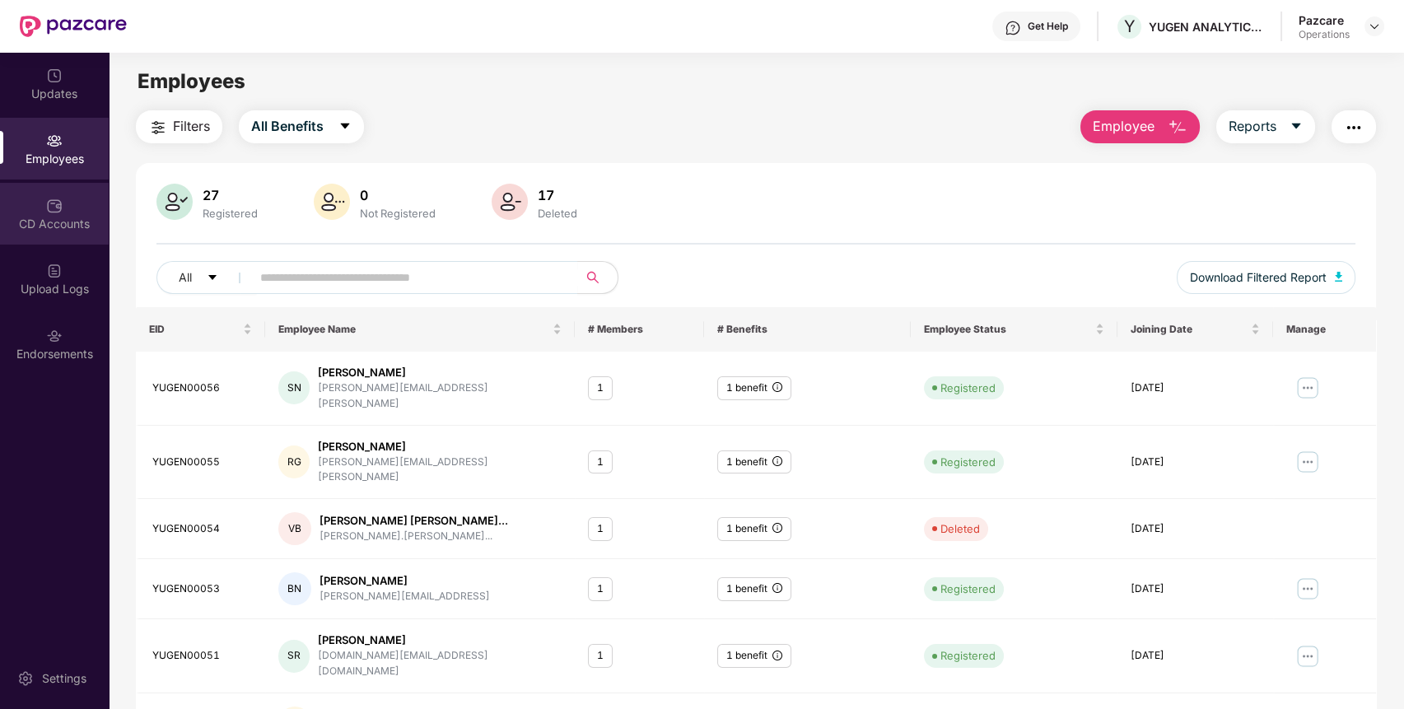
click at [72, 214] on div "CD Accounts" at bounding box center [54, 214] width 109 height 62
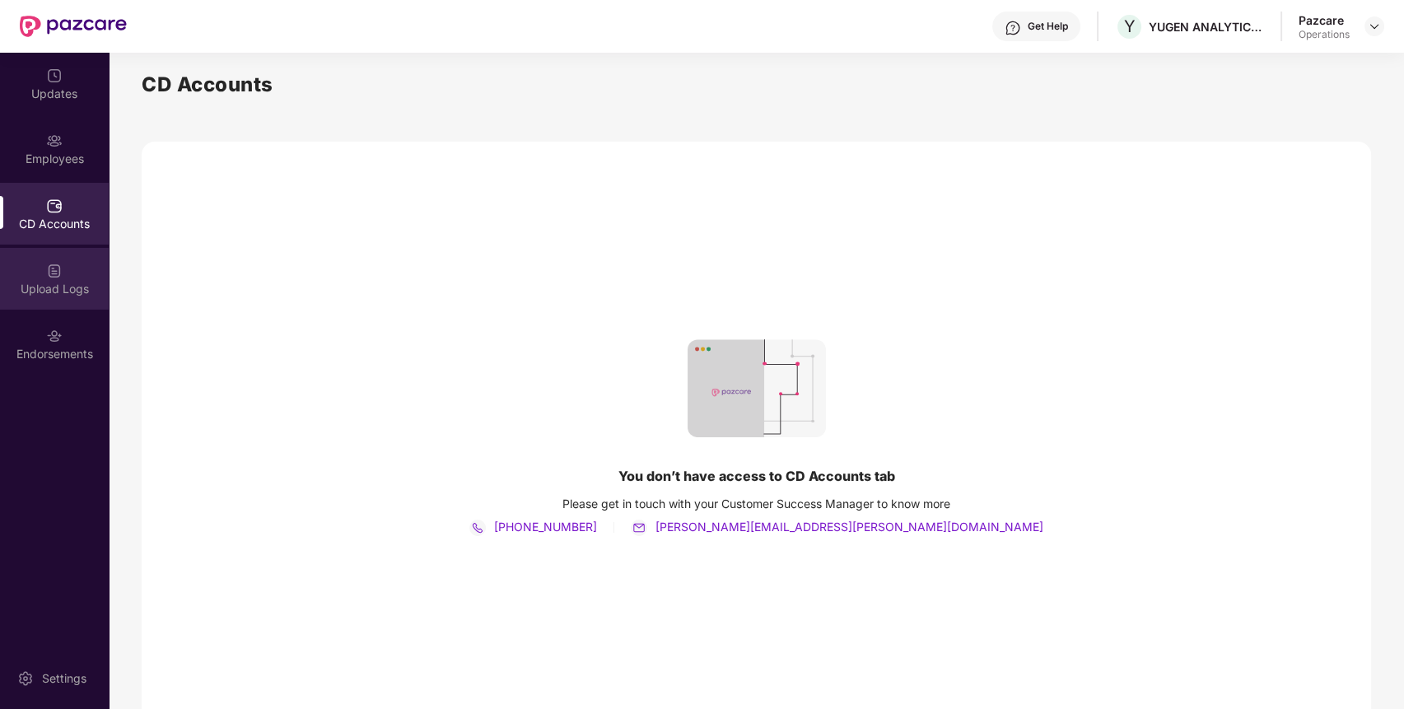
click at [73, 285] on div "Upload Logs" at bounding box center [54, 289] width 109 height 16
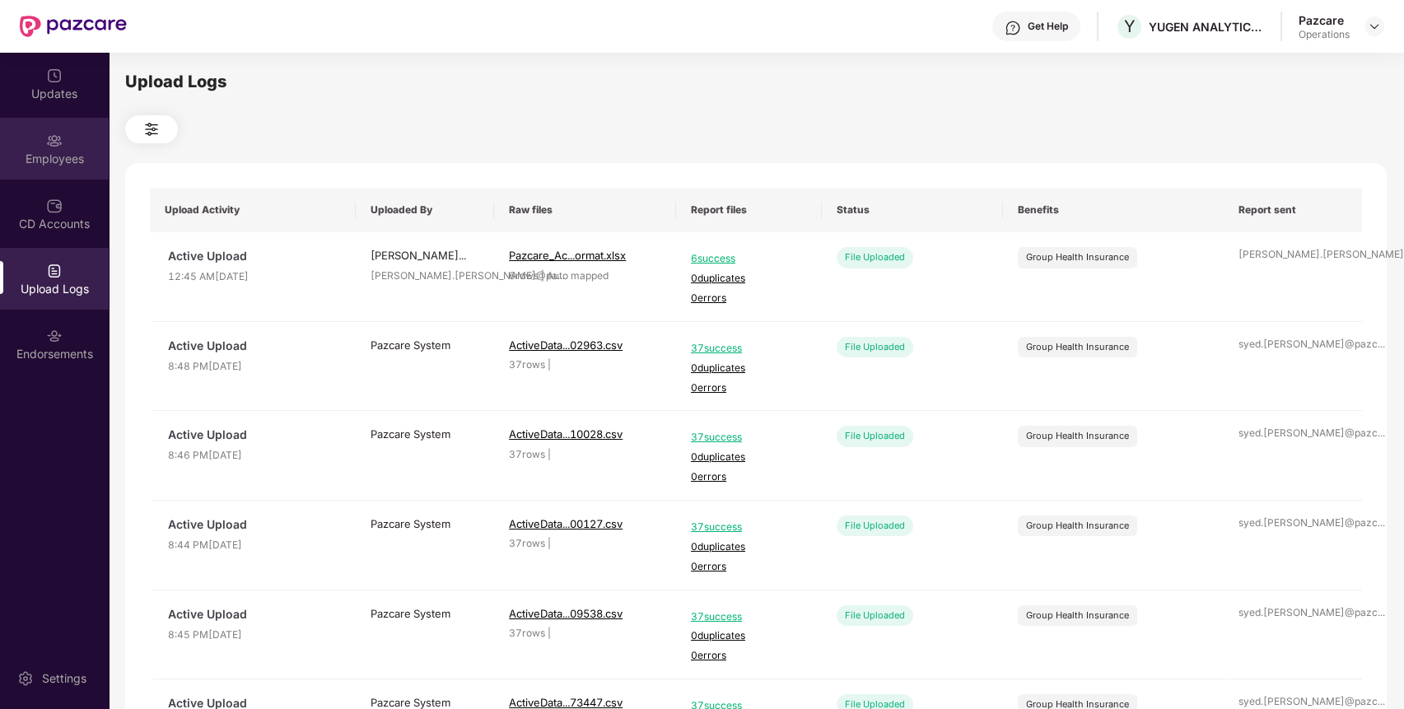
click at [79, 146] on div "Employees" at bounding box center [54, 149] width 109 height 62
